Goal: Information Seeking & Learning: Learn about a topic

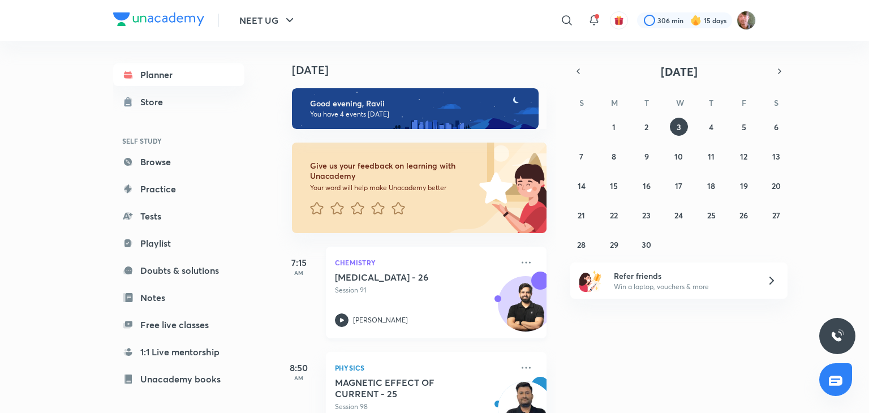
click at [340, 319] on icon at bounding box center [342, 320] width 14 height 14
click at [161, 299] on link "Notes" at bounding box center [178, 297] width 131 height 23
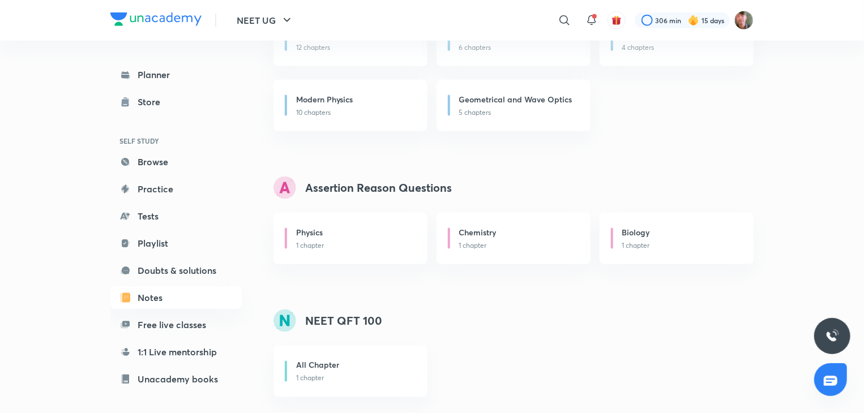
scroll to position [862, 0]
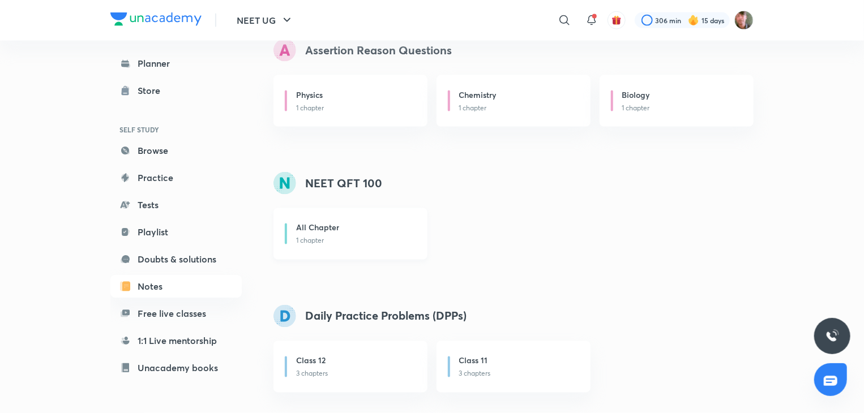
click at [345, 247] on div "All Chapter 1 chapter" at bounding box center [350, 233] width 154 height 51
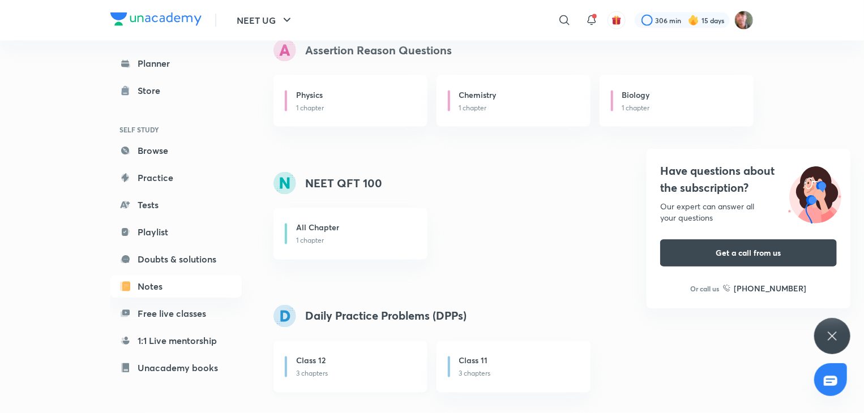
click at [351, 360] on div "Class 12" at bounding box center [355, 362] width 118 height 14
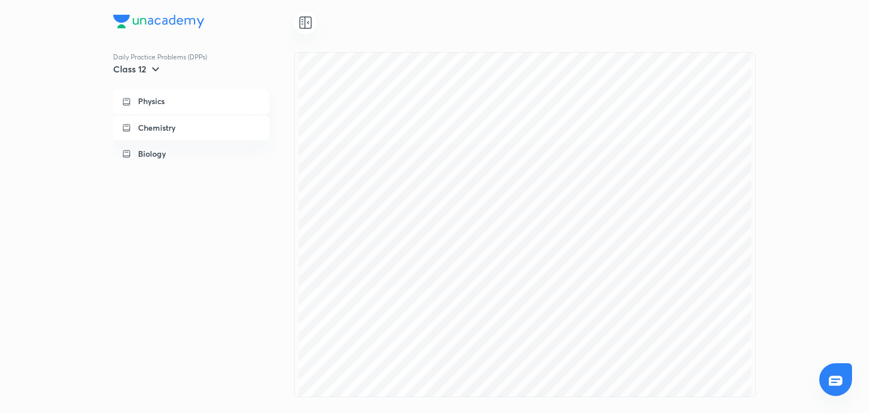
click at [157, 123] on p "Chemistry" at bounding box center [156, 127] width 37 height 11
click at [157, 123] on p "Chemistry" at bounding box center [156, 127] width 37 height 10
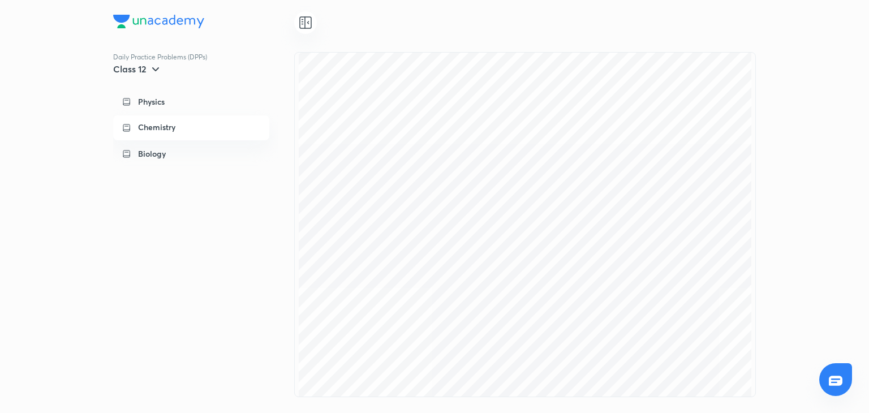
click at [157, 123] on p "Chemistry" at bounding box center [156, 127] width 37 height 10
click at [149, 100] on p "Physics" at bounding box center [151, 101] width 27 height 11
click at [148, 123] on p "Chemistry" at bounding box center [156, 127] width 37 height 11
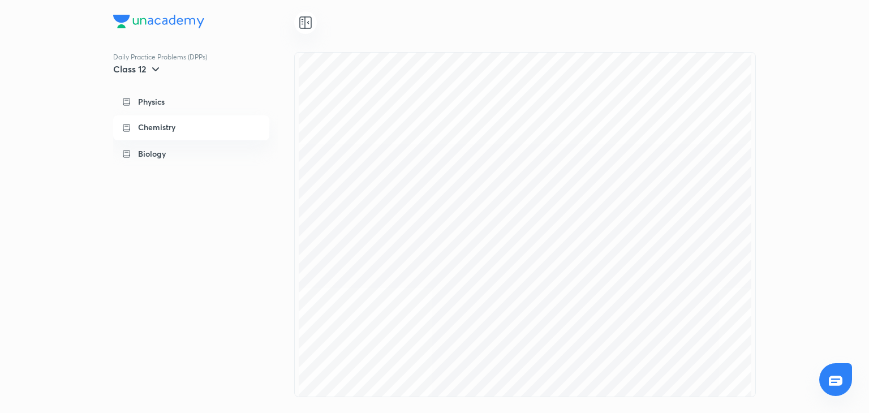
click at [146, 70] on h5 "Class 12" at bounding box center [129, 68] width 33 height 11
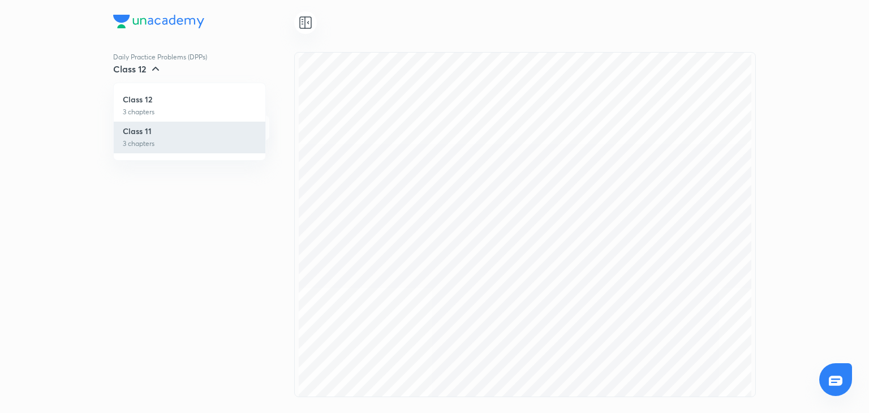
click at [151, 128] on p "Class 11" at bounding box center [137, 131] width 29 height 10
click at [151, 128] on p "Chemistry" at bounding box center [156, 127] width 37 height 11
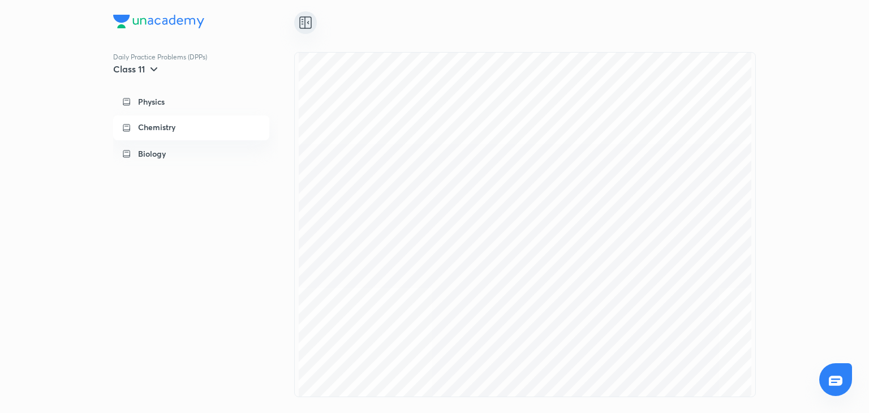
click at [301, 24] on icon at bounding box center [306, 23] width 14 height 14
drag, startPoint x: 758, startPoint y: 54, endPoint x: 751, endPoint y: 59, distance: 8.6
click at [751, 59] on div "Daily Practice Problems (DPPs) Class 11 Physics Chemistry Biology" at bounding box center [434, 206] width 869 height 413
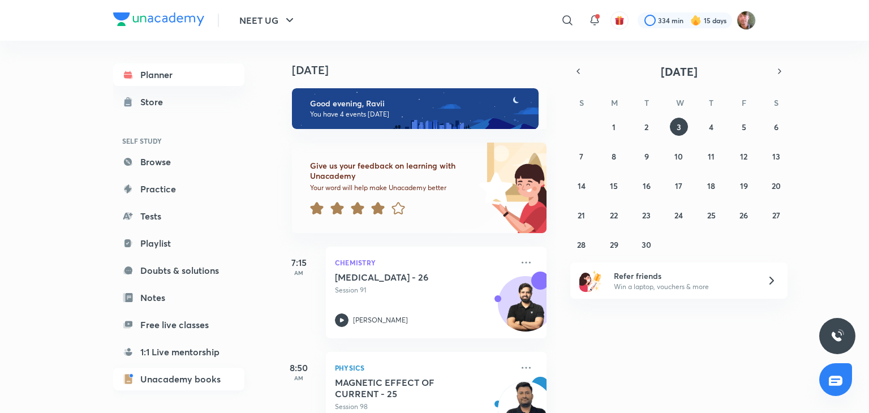
click at [201, 384] on link "Unacademy books" at bounding box center [178, 379] width 131 height 23
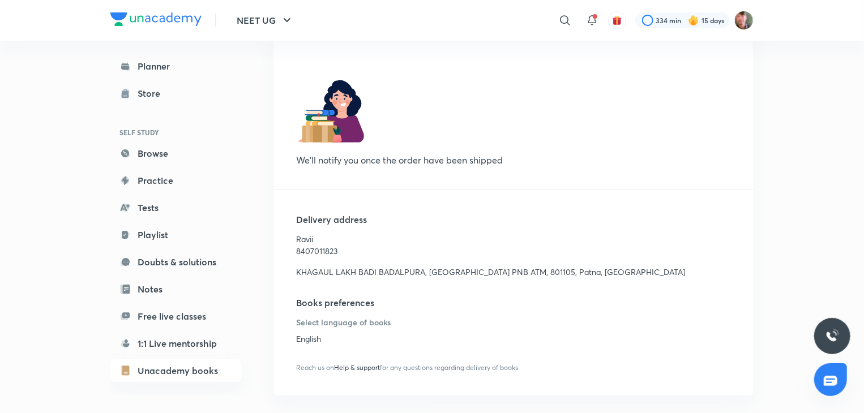
scroll to position [156, 0]
click at [171, 152] on link "Browse" at bounding box center [175, 153] width 131 height 23
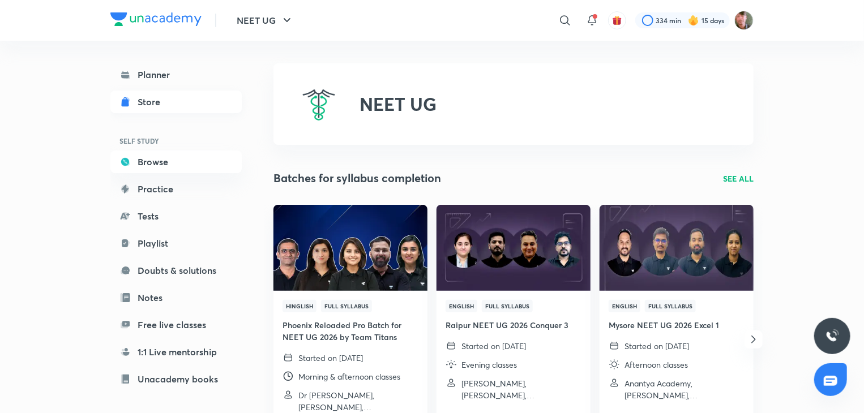
click at [162, 111] on link "Store" at bounding box center [175, 102] width 131 height 23
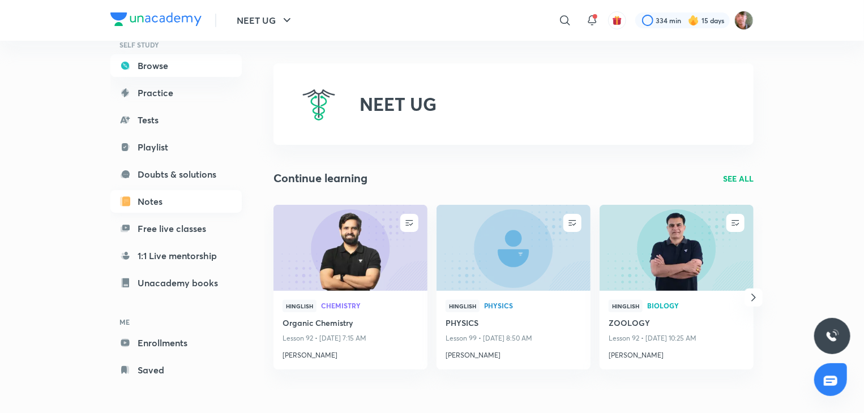
scroll to position [96, 0]
click at [182, 342] on link "Enrollments" at bounding box center [175, 343] width 131 height 23
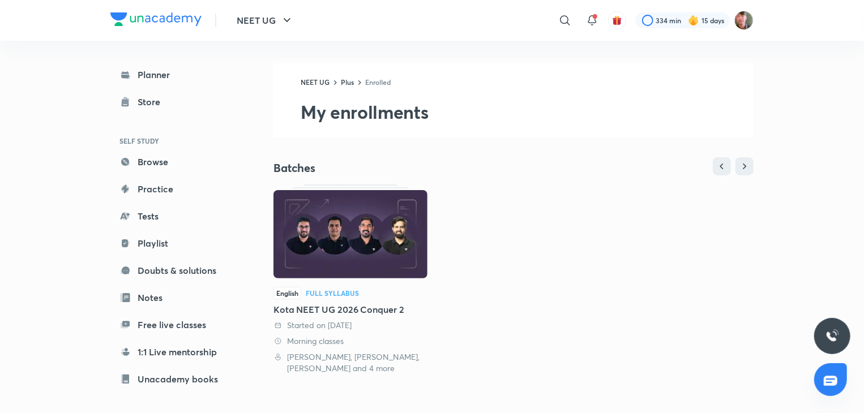
click at [335, 220] on img at bounding box center [350, 234] width 154 height 88
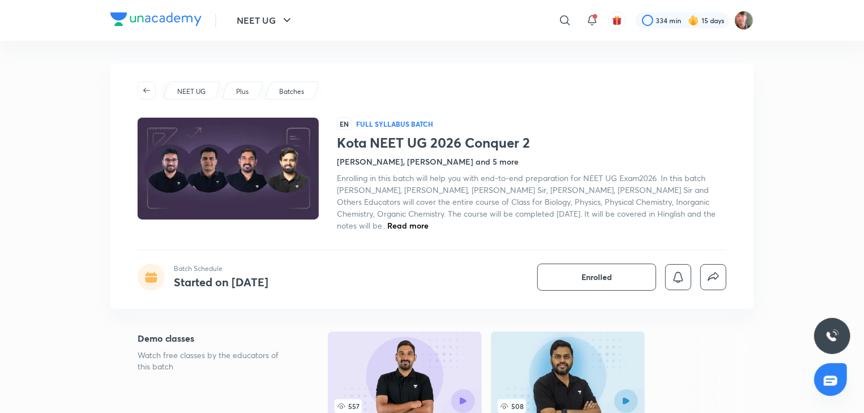
click at [428, 226] on span "Read more" at bounding box center [407, 225] width 41 height 11
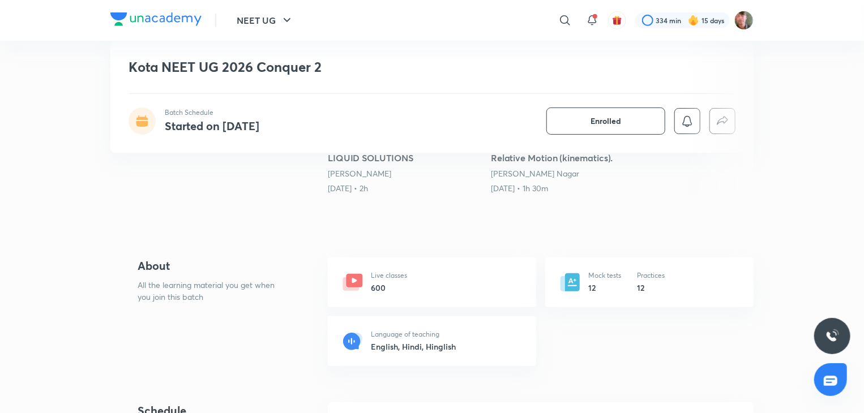
scroll to position [292, 0]
